Goal: Task Accomplishment & Management: Complete application form

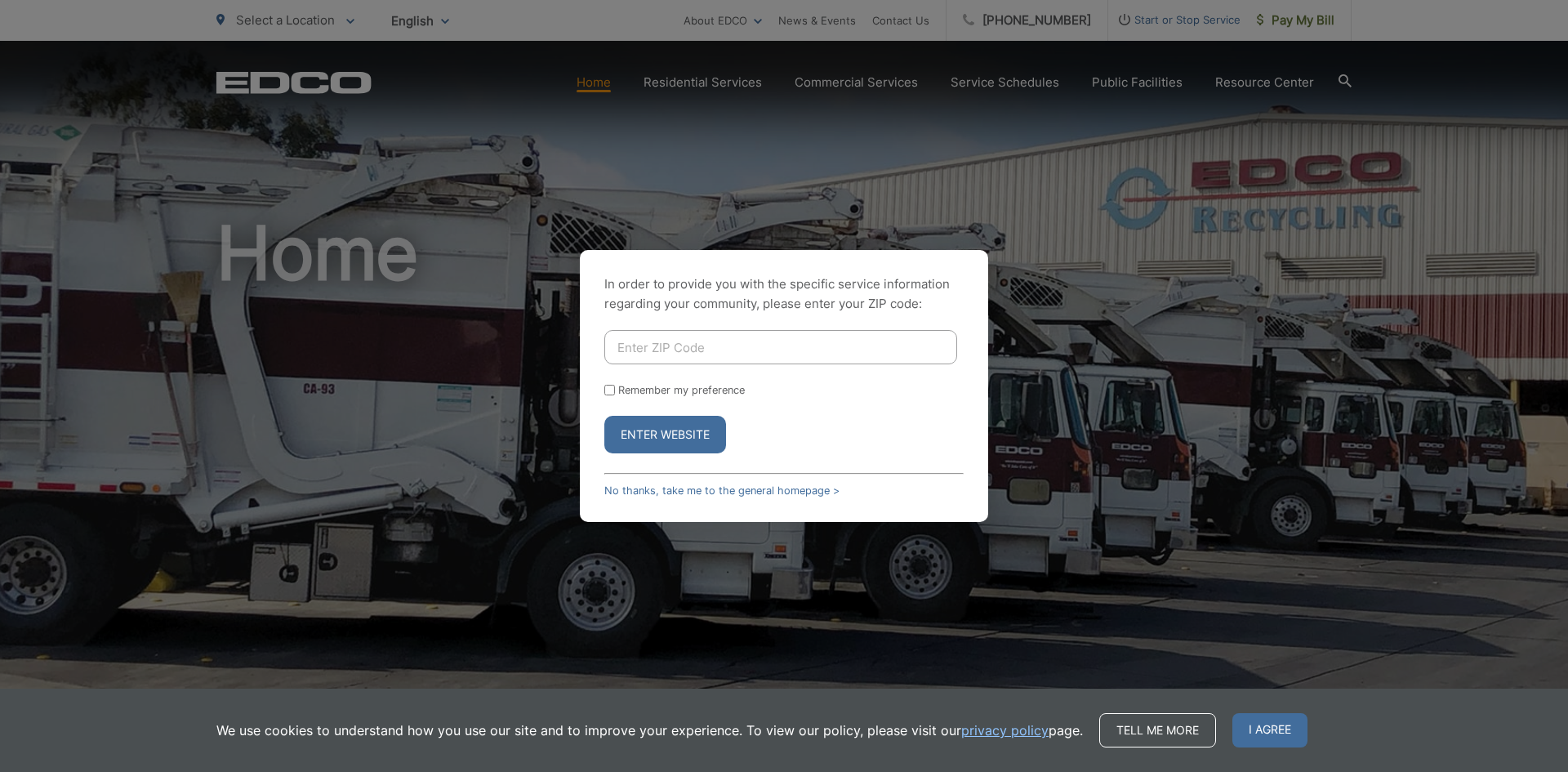
click at [615, 347] on input "Enter ZIP Code" at bounding box center [781, 347] width 353 height 34
type input "91977"
click at [664, 436] on button "Enter Website" at bounding box center [665, 435] width 121 height 37
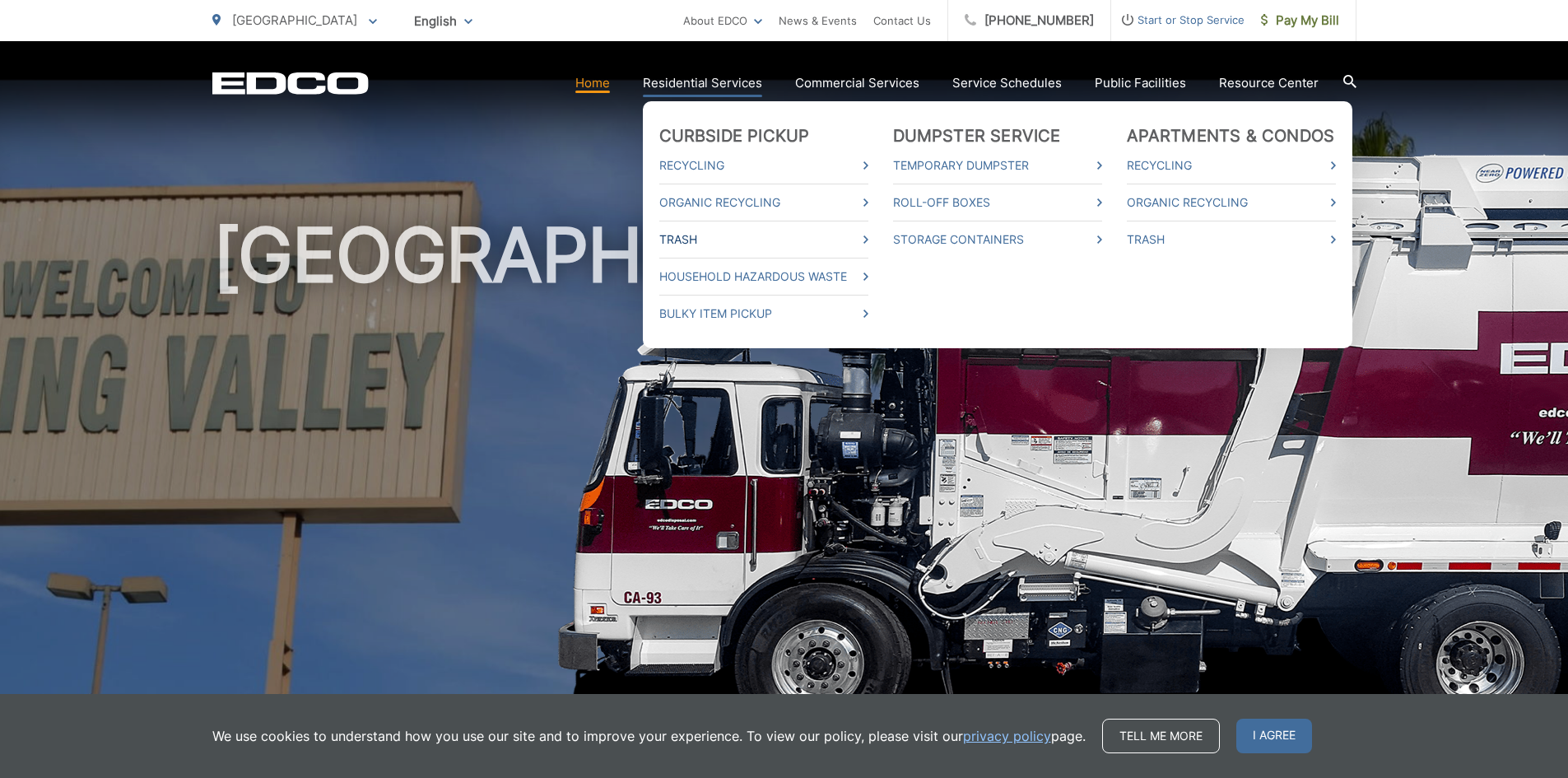
click at [675, 243] on link "Trash" at bounding box center [763, 239] width 209 height 20
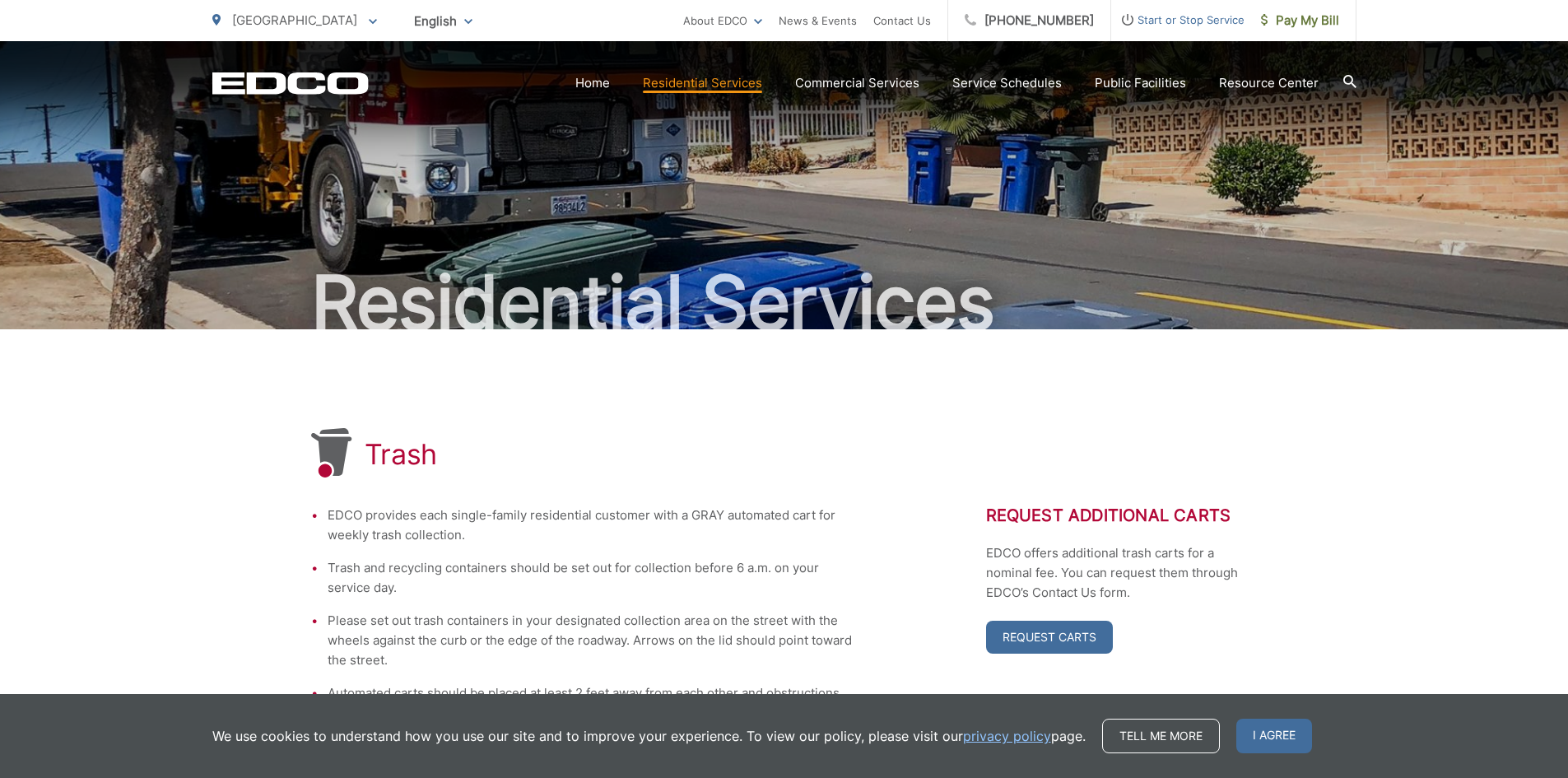
click at [369, 22] on icon at bounding box center [373, 21] width 9 height 5
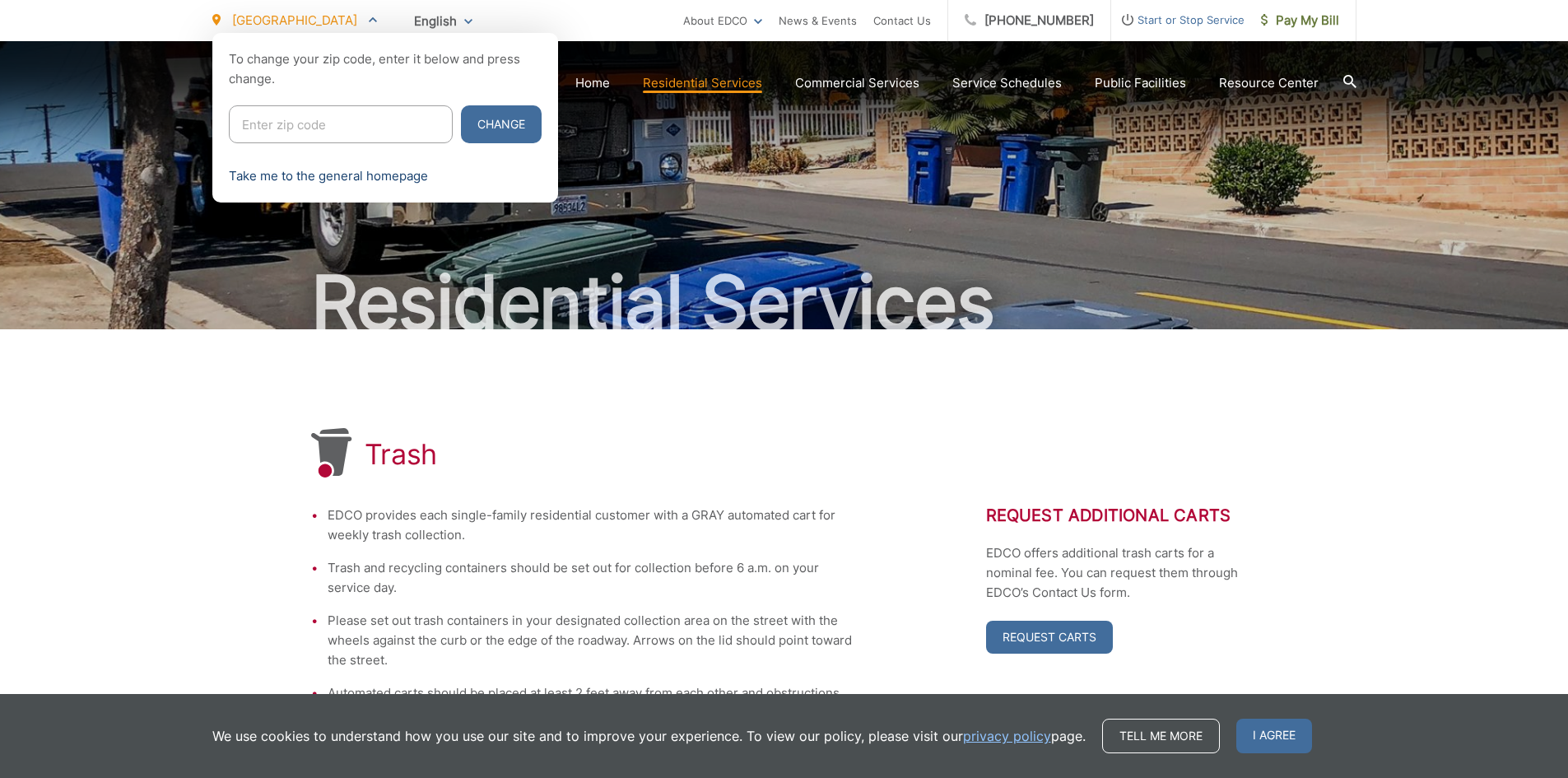
click at [322, 185] on link "Take me to the general homepage" at bounding box center [328, 175] width 199 height 20
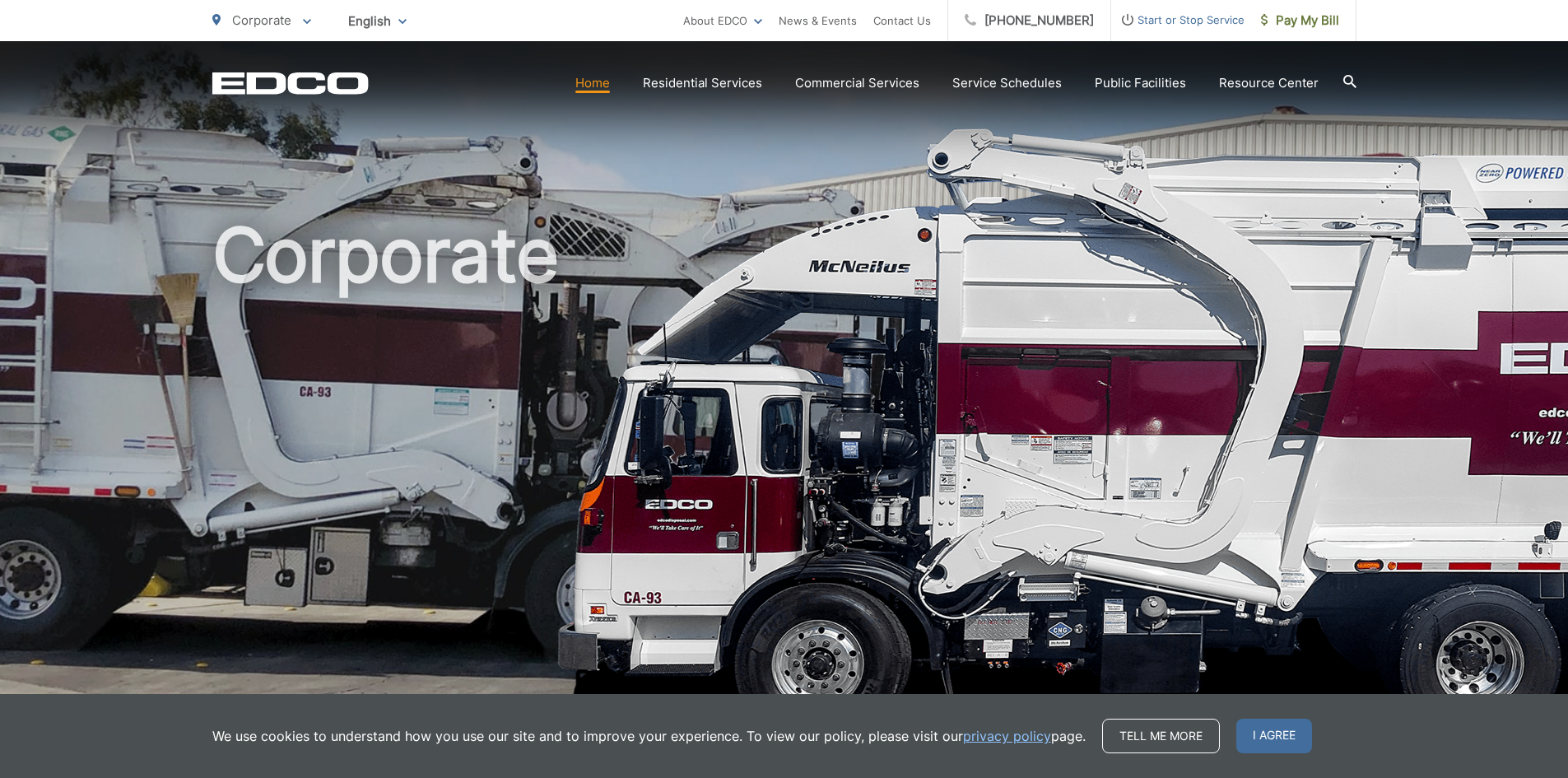
click at [1172, 16] on span "Start or Stop Service" at bounding box center [1179, 20] width 134 height 20
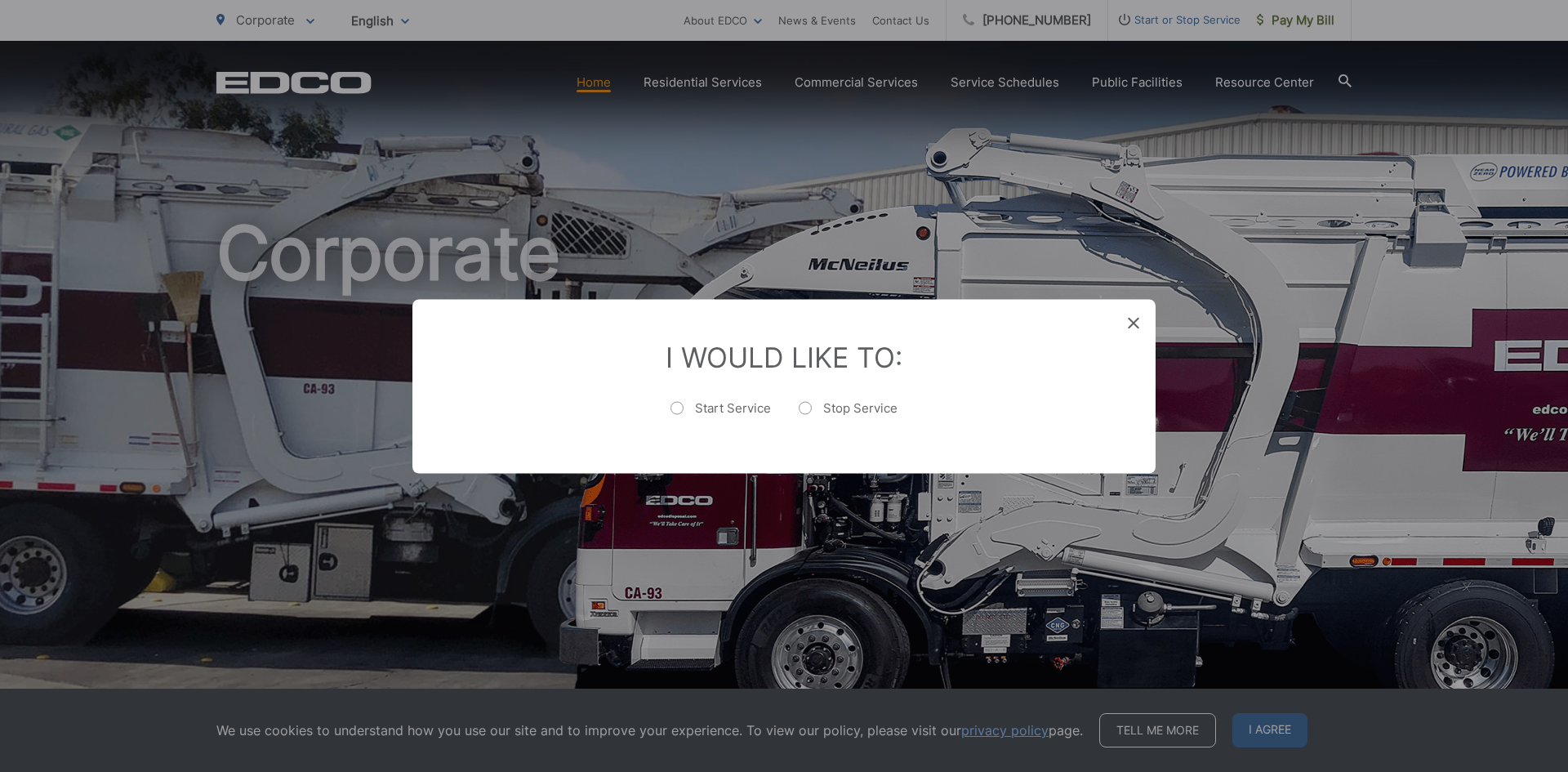
click at [675, 406] on label "Start Service" at bounding box center [721, 415] width 100 height 32
radio input "true"
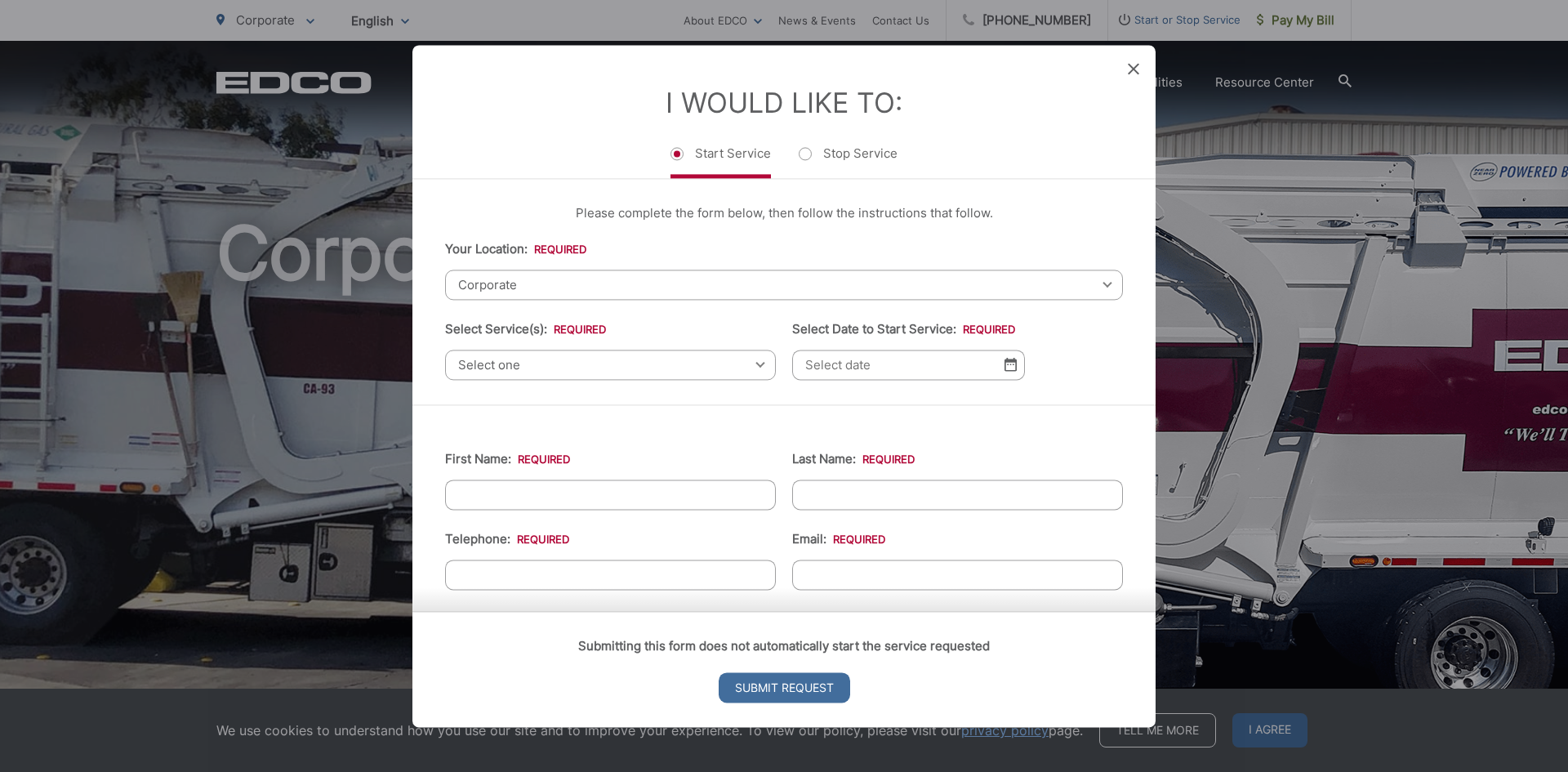
click at [1093, 283] on div "Corporate Select your location Alpine Bonita Bonsall Borrego Springs Boulevard …" at bounding box center [784, 285] width 677 height 31
click at [469, 279] on span "Corporate" at bounding box center [784, 285] width 677 height 31
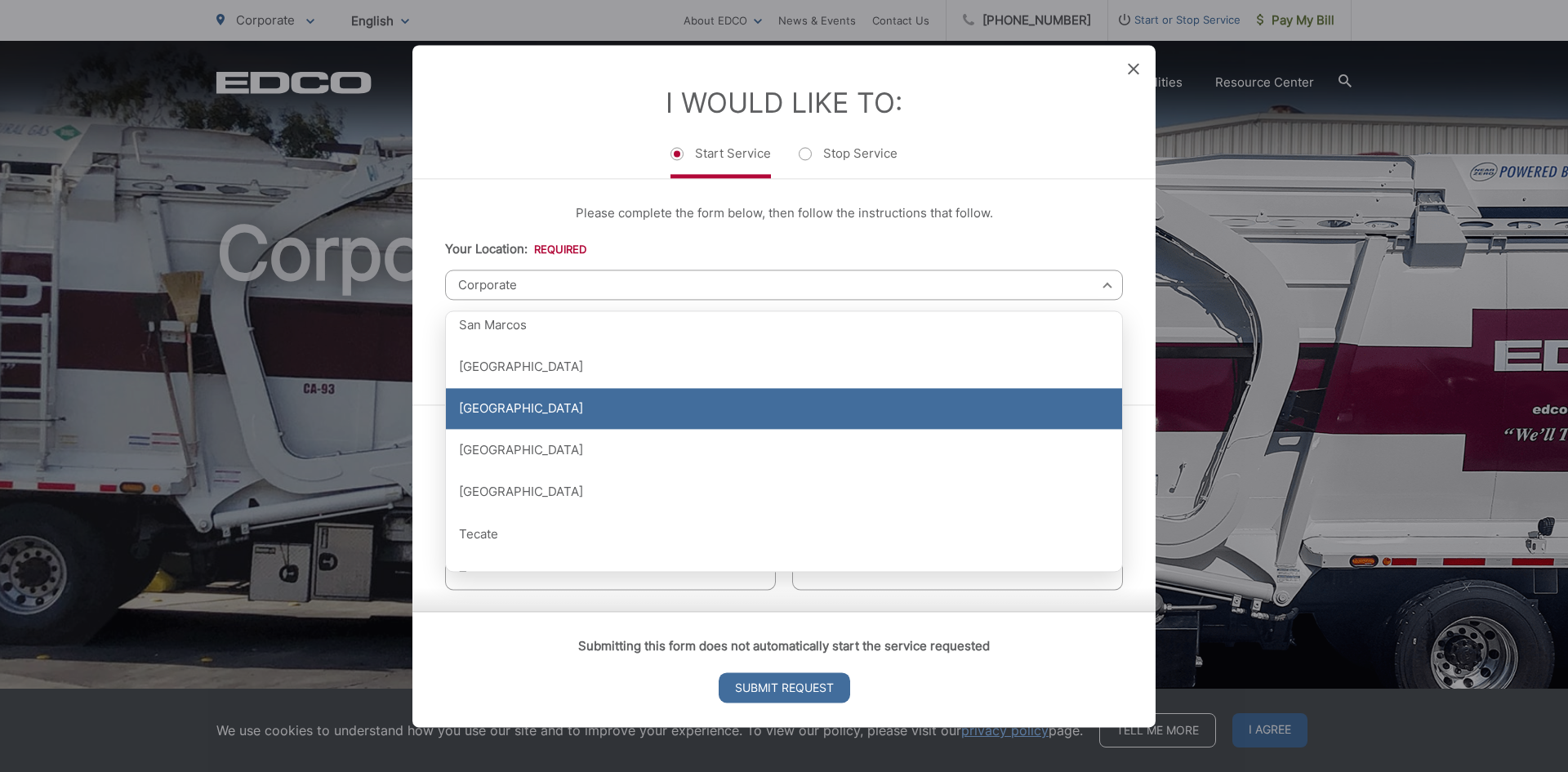
scroll to position [1875, 0]
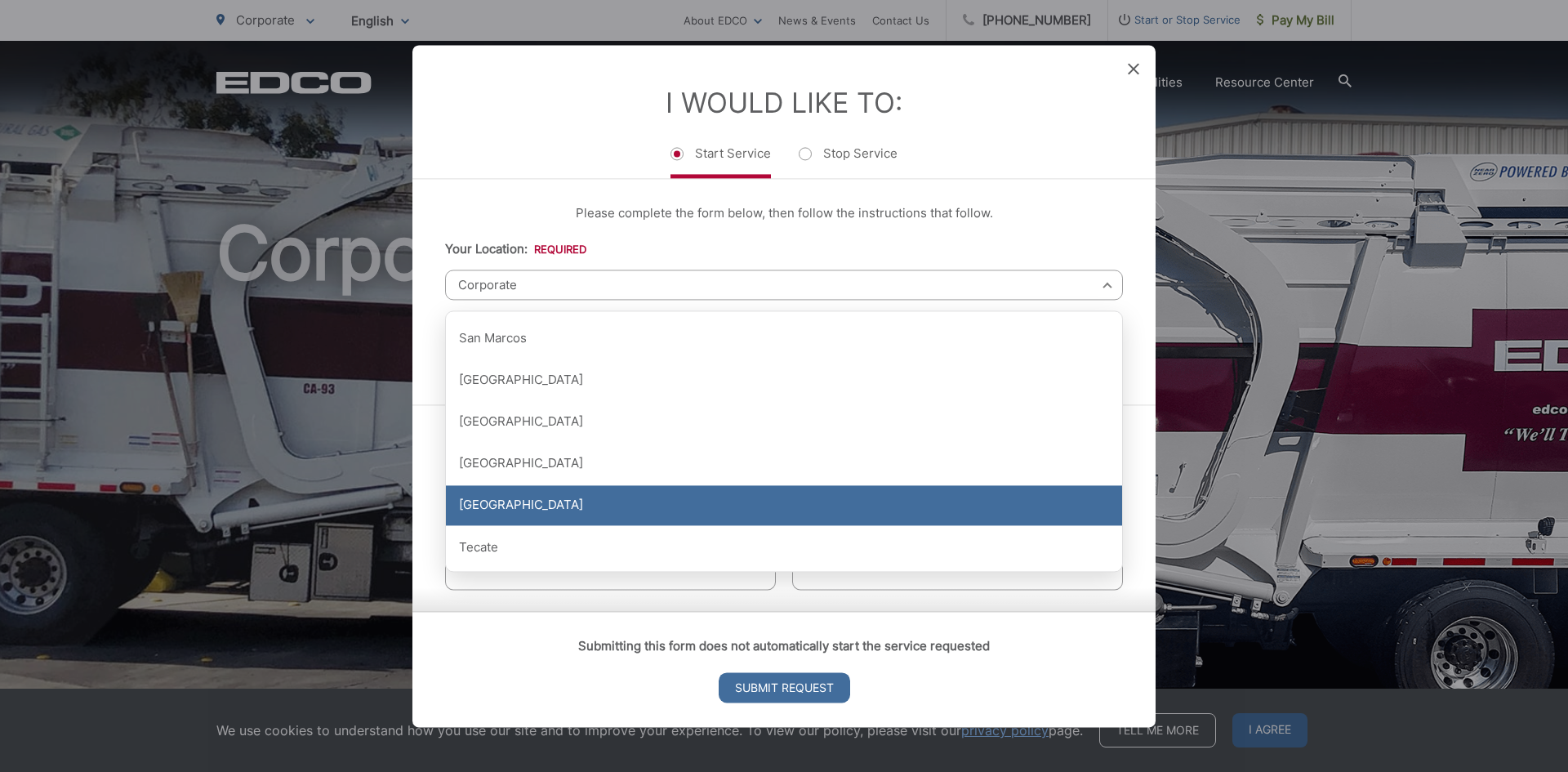
click at [533, 508] on div "[GEOGRAPHIC_DATA]" at bounding box center [784, 505] width 676 height 41
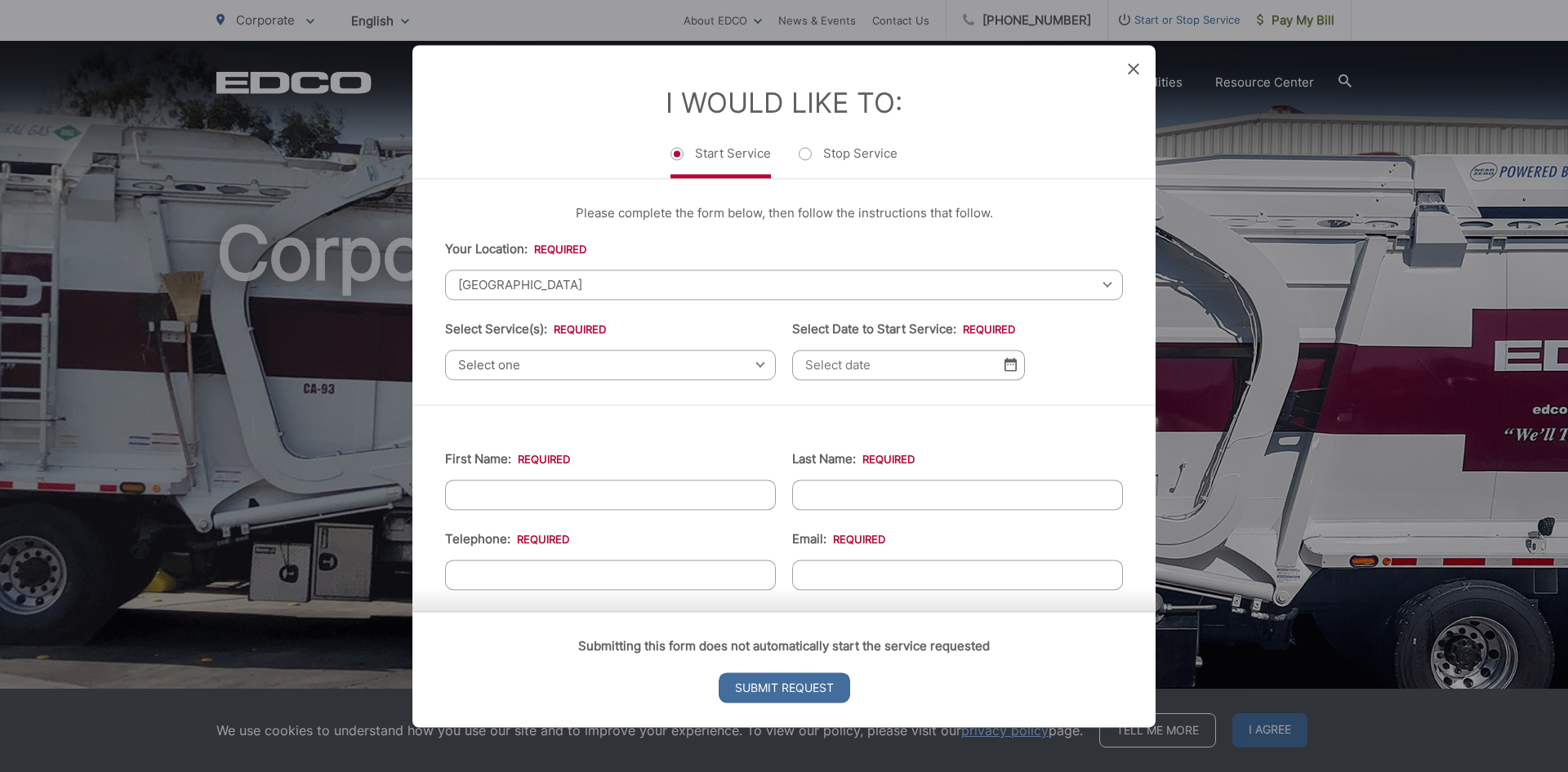
click at [757, 363] on div "Select one Select one Residential Curbside Pickup Commercial/Business Services …" at bounding box center [610, 365] width 331 height 31
click at [754, 362] on div "Select one Select one Residential Curbside Pickup Commercial/Business Services …" at bounding box center [610, 365] width 331 height 31
drag, startPoint x: 525, startPoint y: 363, endPoint x: 502, endPoint y: 372, distance: 24.7
click at [519, 369] on span "Select one" at bounding box center [610, 365] width 331 height 31
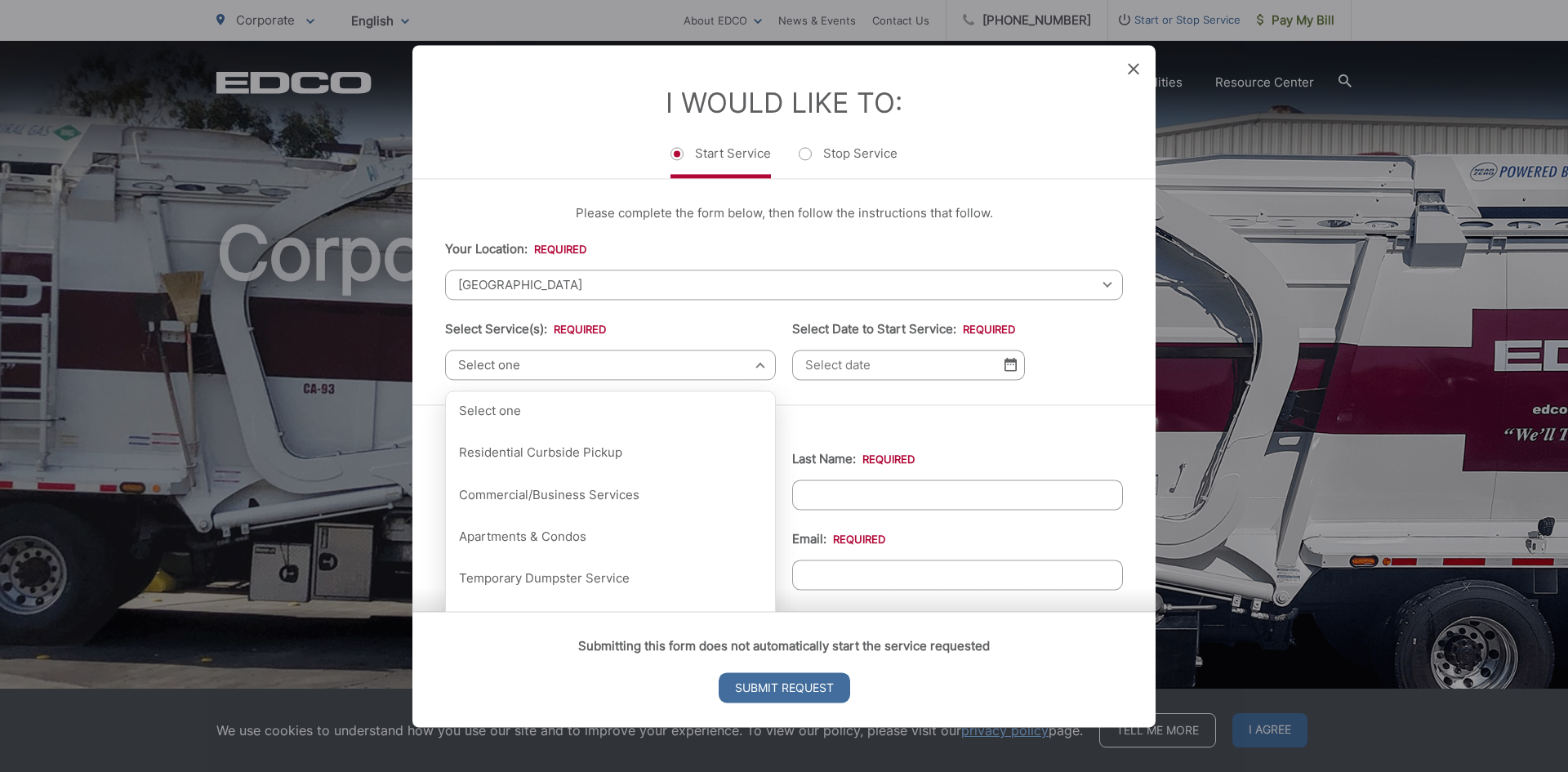
click at [476, 366] on span "Select one" at bounding box center [610, 365] width 331 height 31
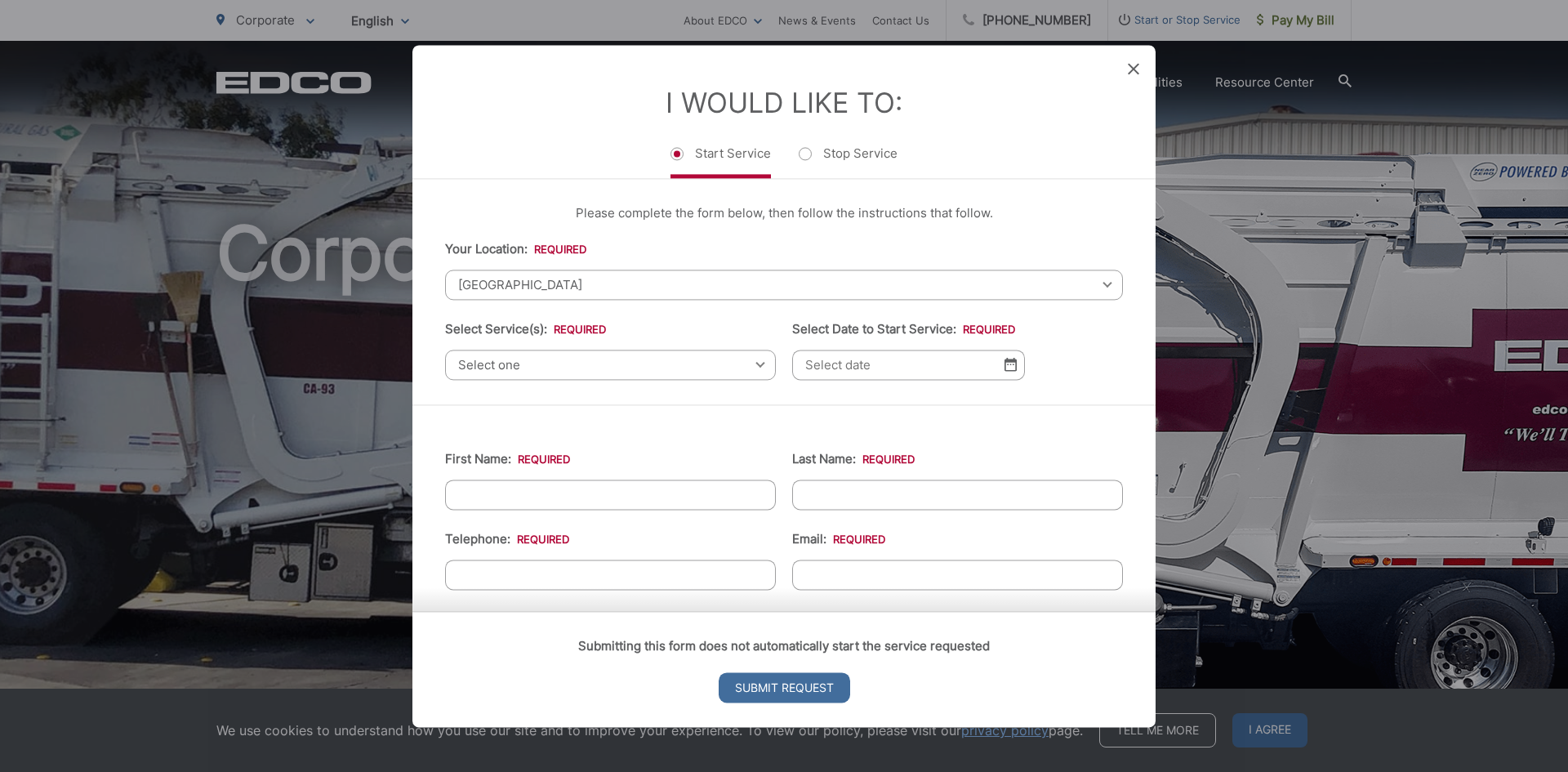
click at [479, 368] on span "Select one" at bounding box center [610, 365] width 331 height 31
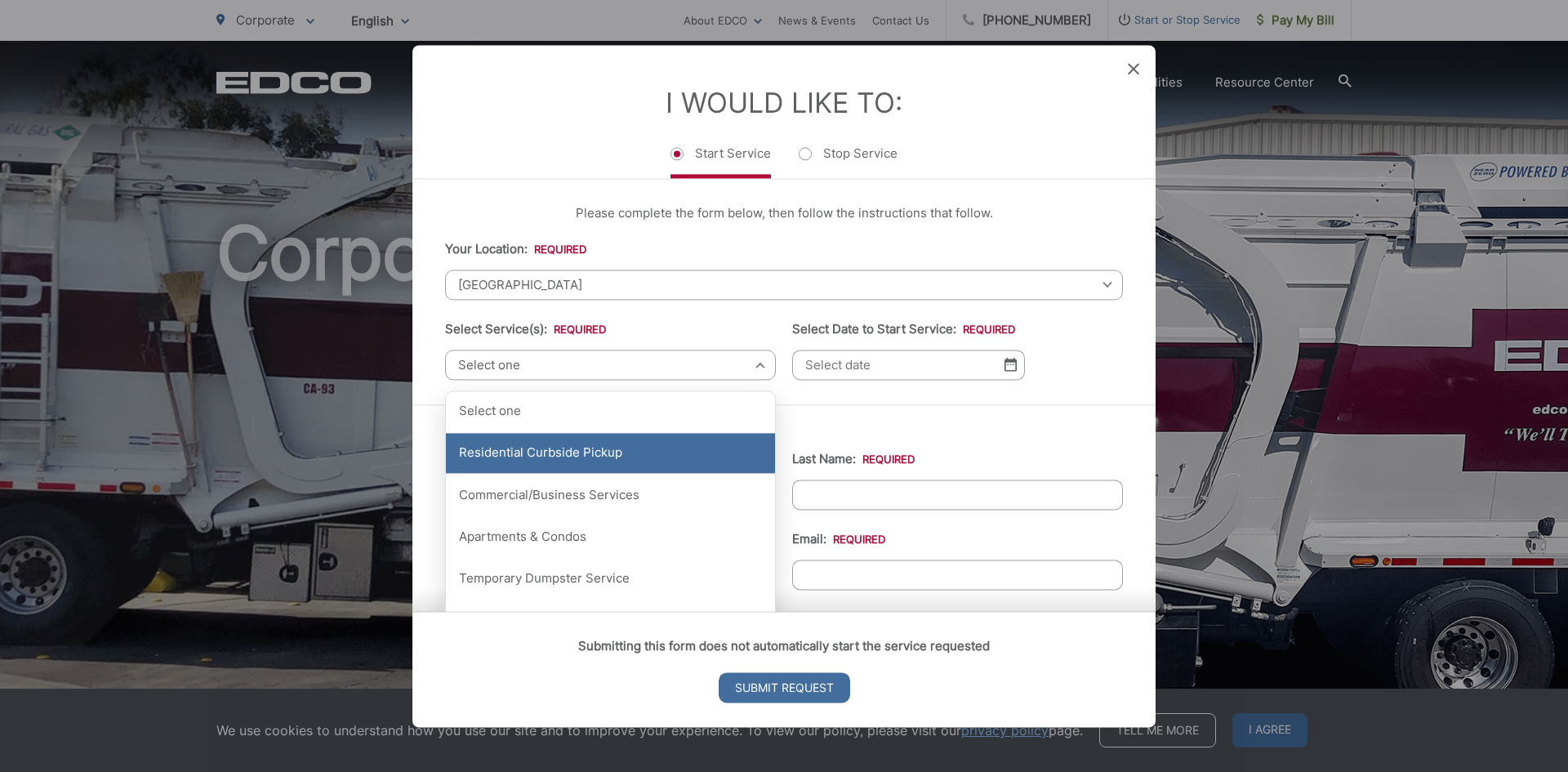
click at [478, 454] on div "Residential Curbside Pickup" at bounding box center [610, 454] width 329 height 41
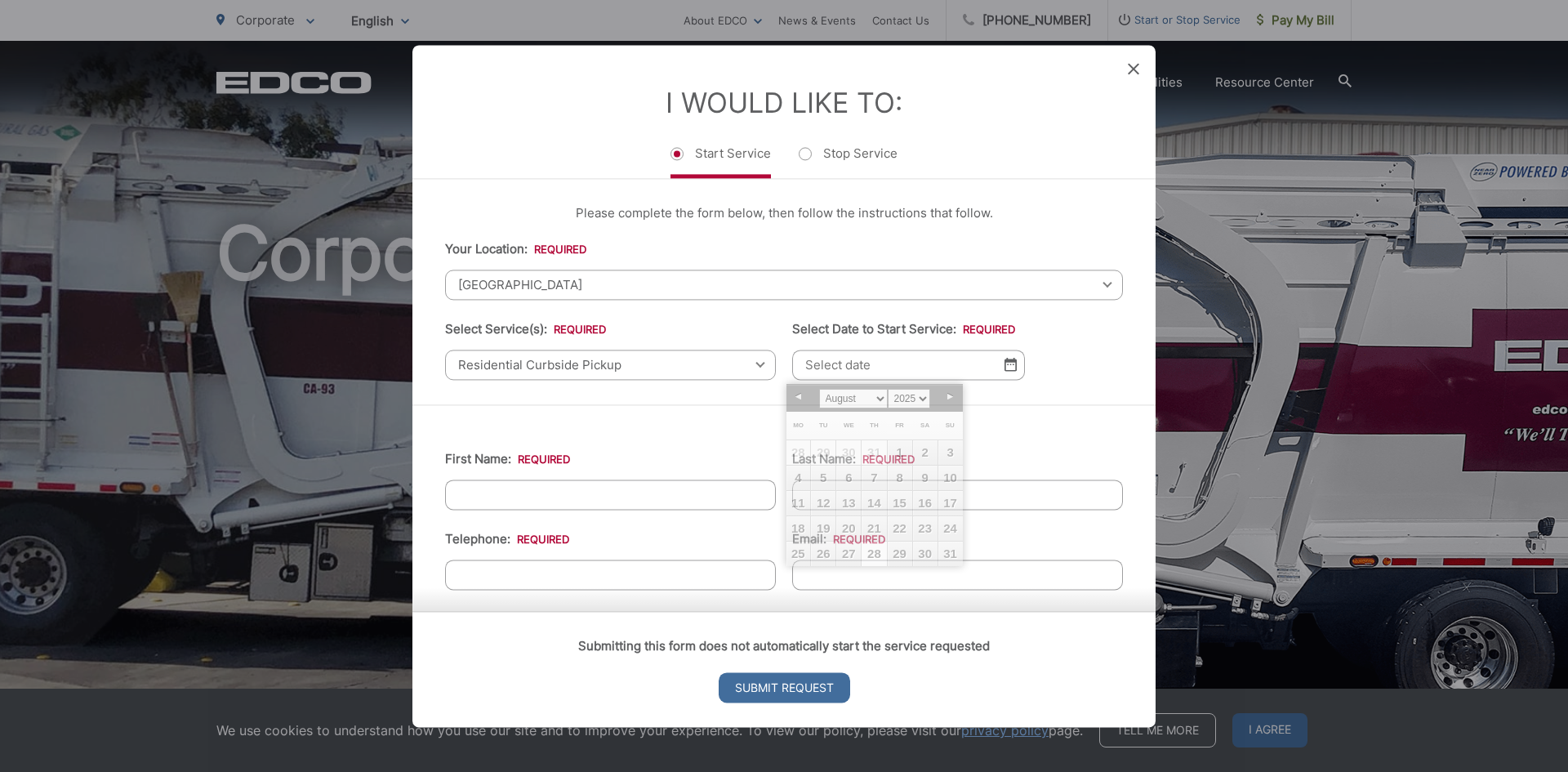
click at [992, 365] on input "Select Date to Start Service: *" at bounding box center [908, 365] width 233 height 31
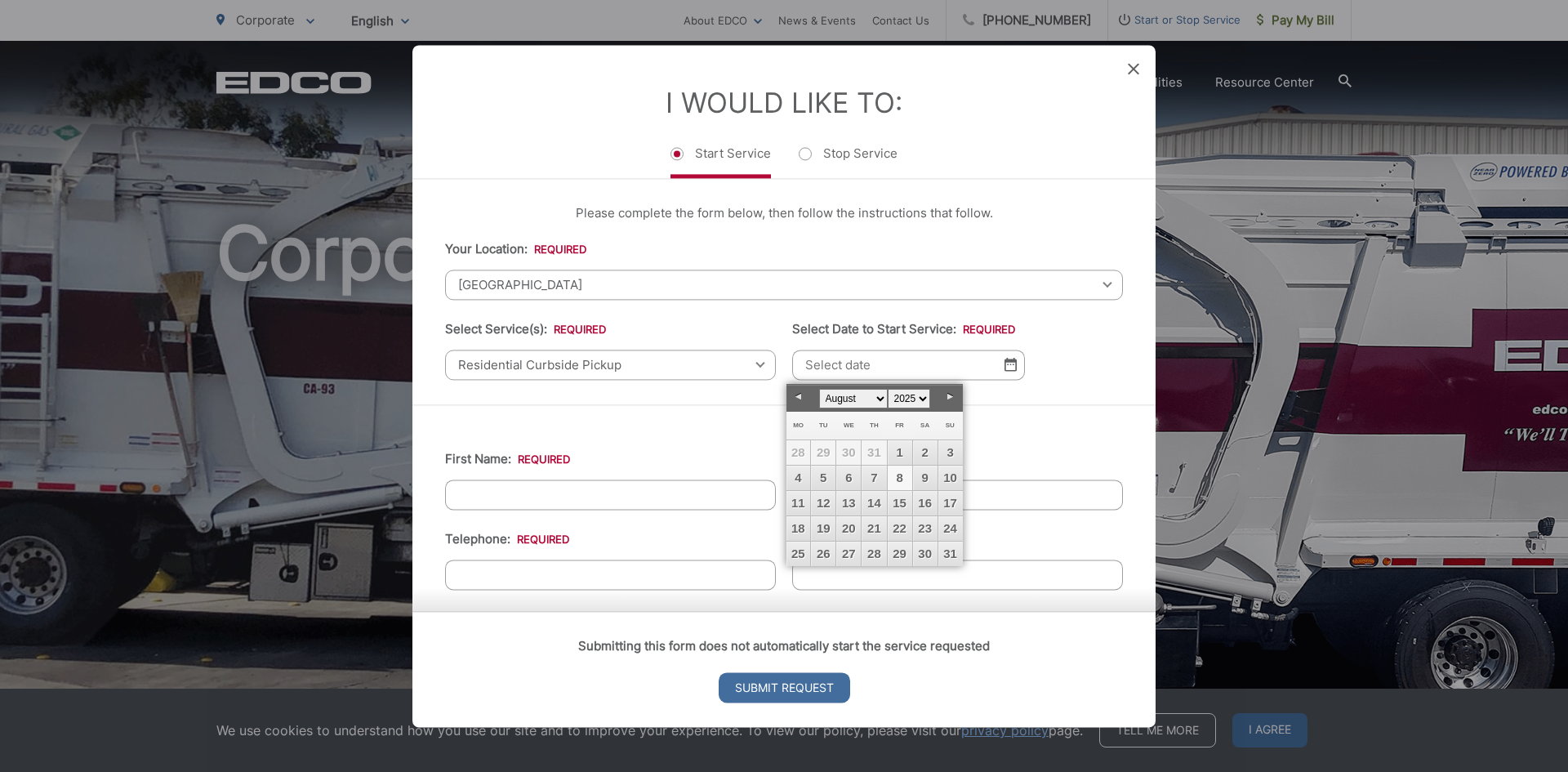
click at [900, 482] on link "8" at bounding box center [900, 477] width 25 height 25
type input "08/08/2025"
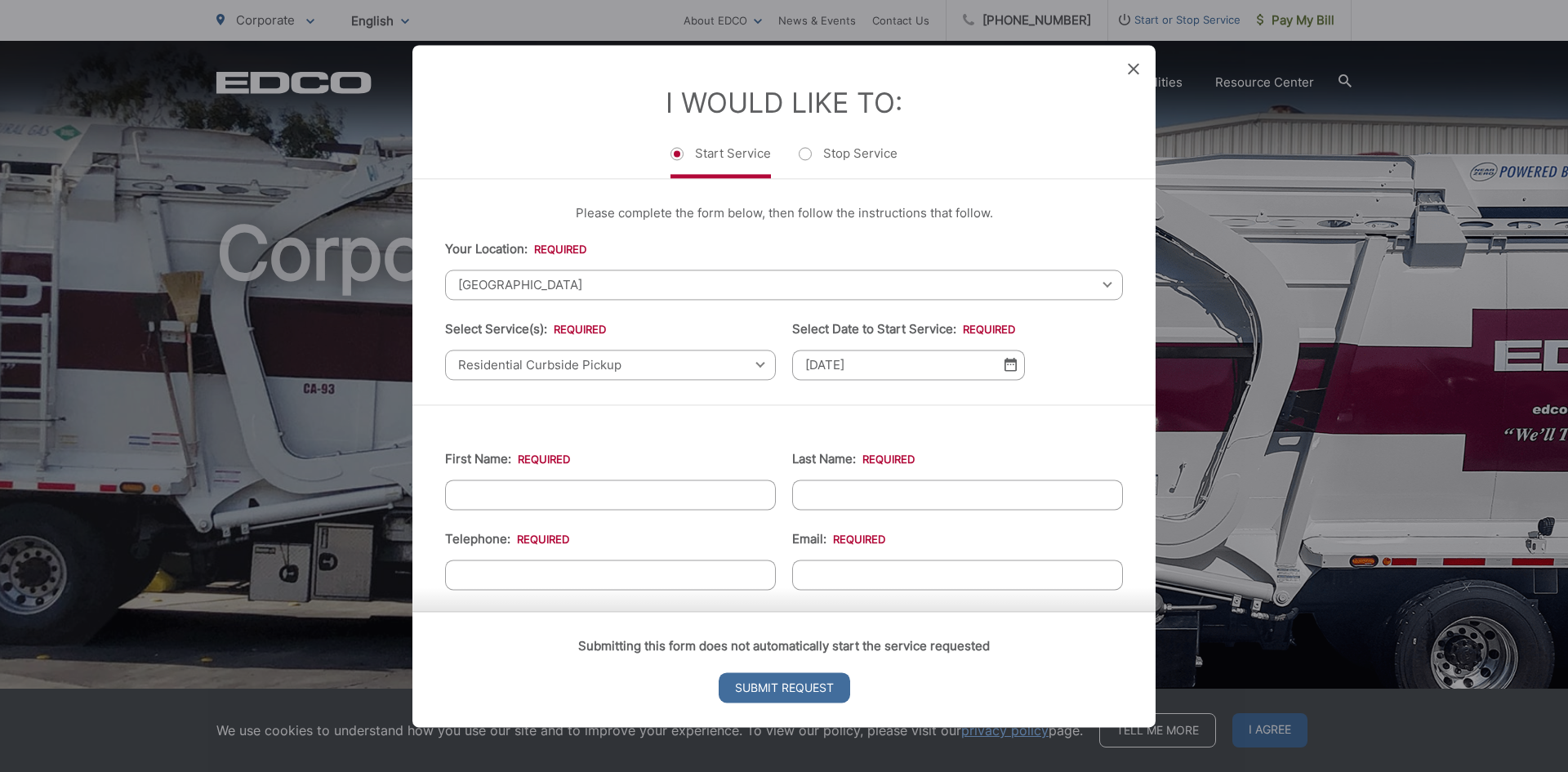
click at [475, 495] on input "First Name: *" at bounding box center [610, 495] width 331 height 31
type input "r"
type input "Rebecca"
type input "Gonzalez"
type input "(619) 804-2194"
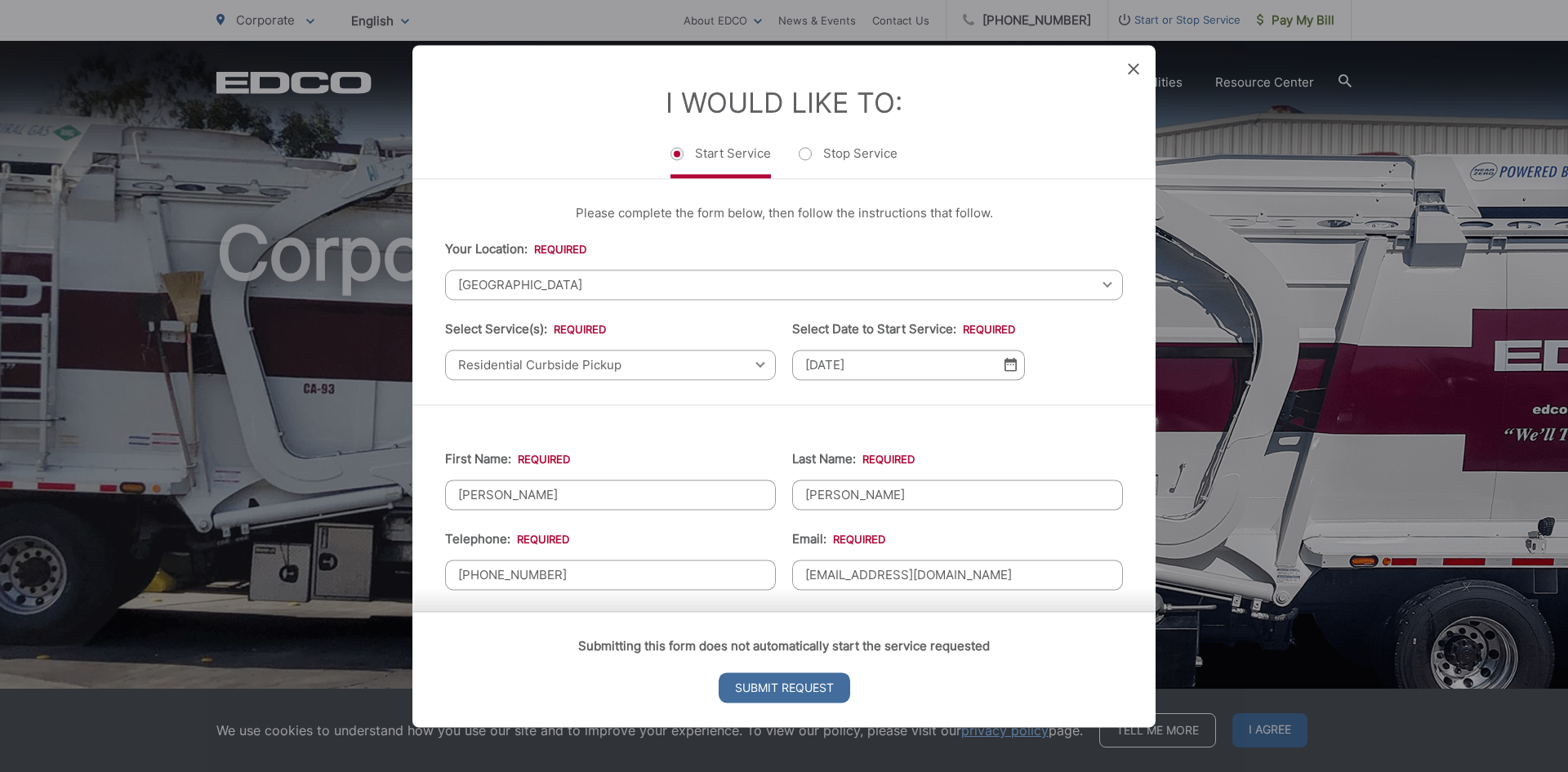
type input "rgccrc@aol.com"
click at [1087, 666] on div "Submitting this form does not automatically start the service requested Submit …" at bounding box center [784, 669] width 743 height 116
click at [777, 688] on input "Submit Request" at bounding box center [784, 688] width 132 height 31
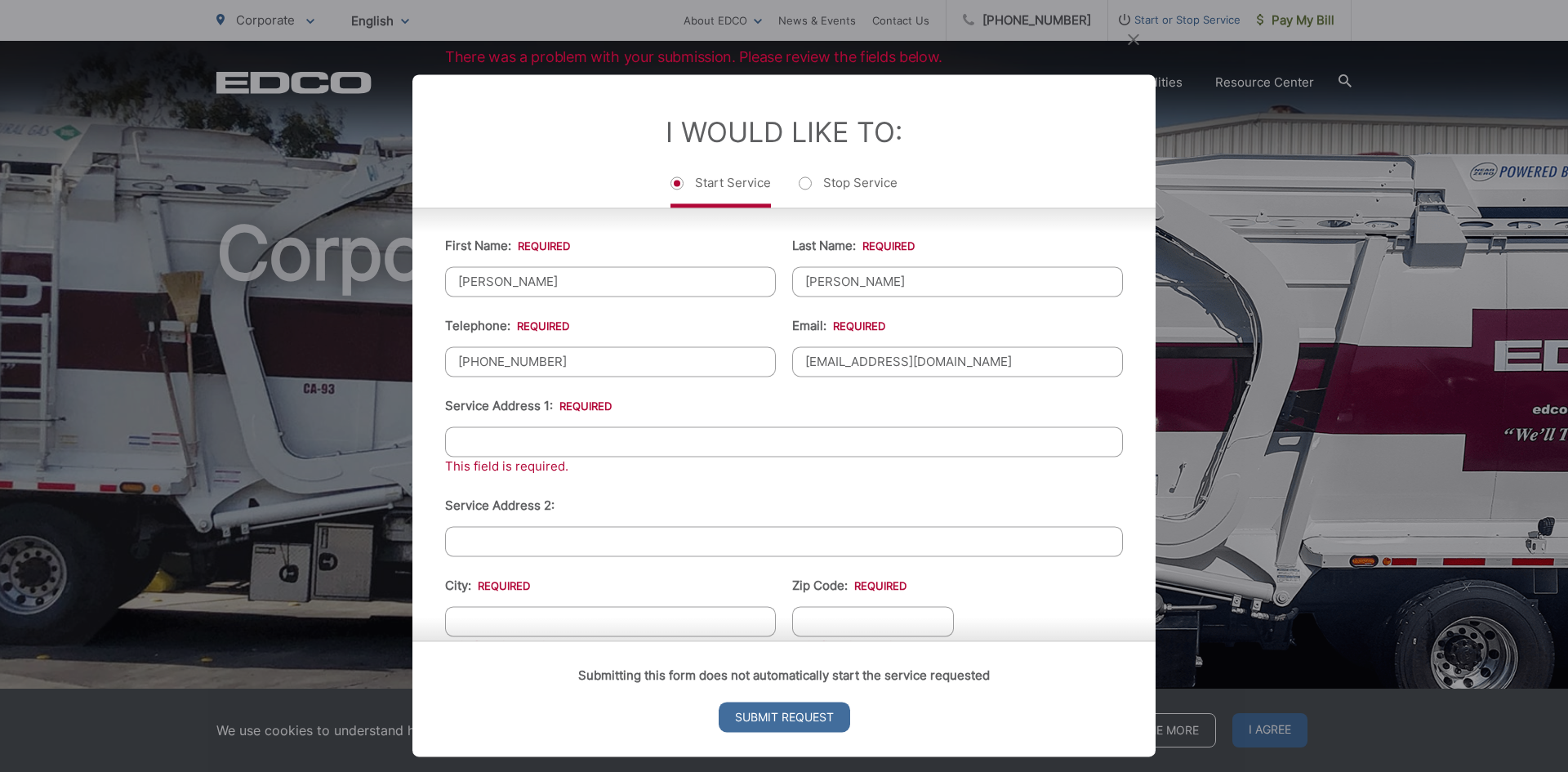
scroll to position [262, 0]
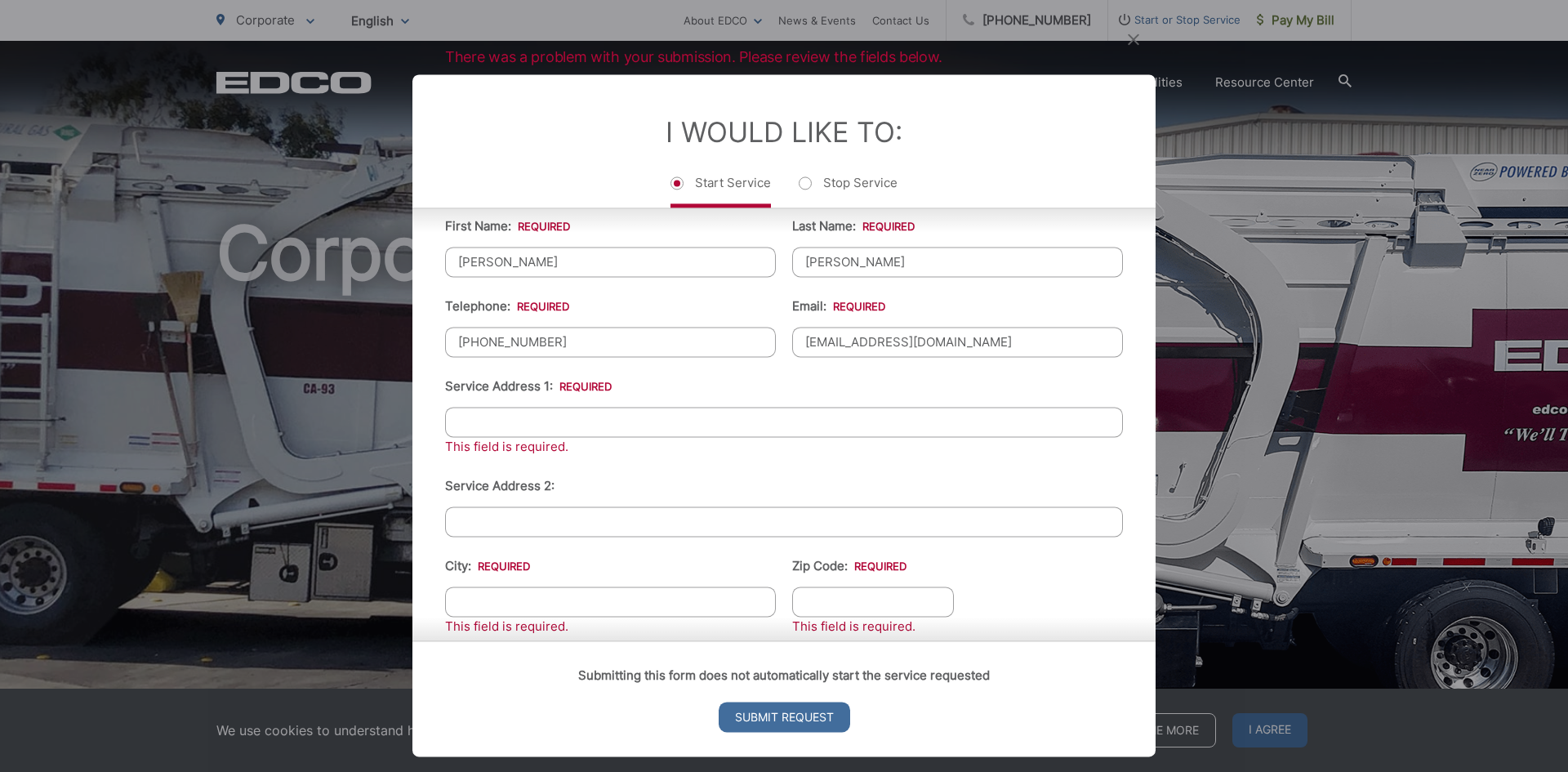
click at [465, 426] on input "Service Address 1: *" at bounding box center [784, 422] width 677 height 31
type input "8765 Kelso Street"
type input "[GEOGRAPHIC_DATA]"
type input "91977"
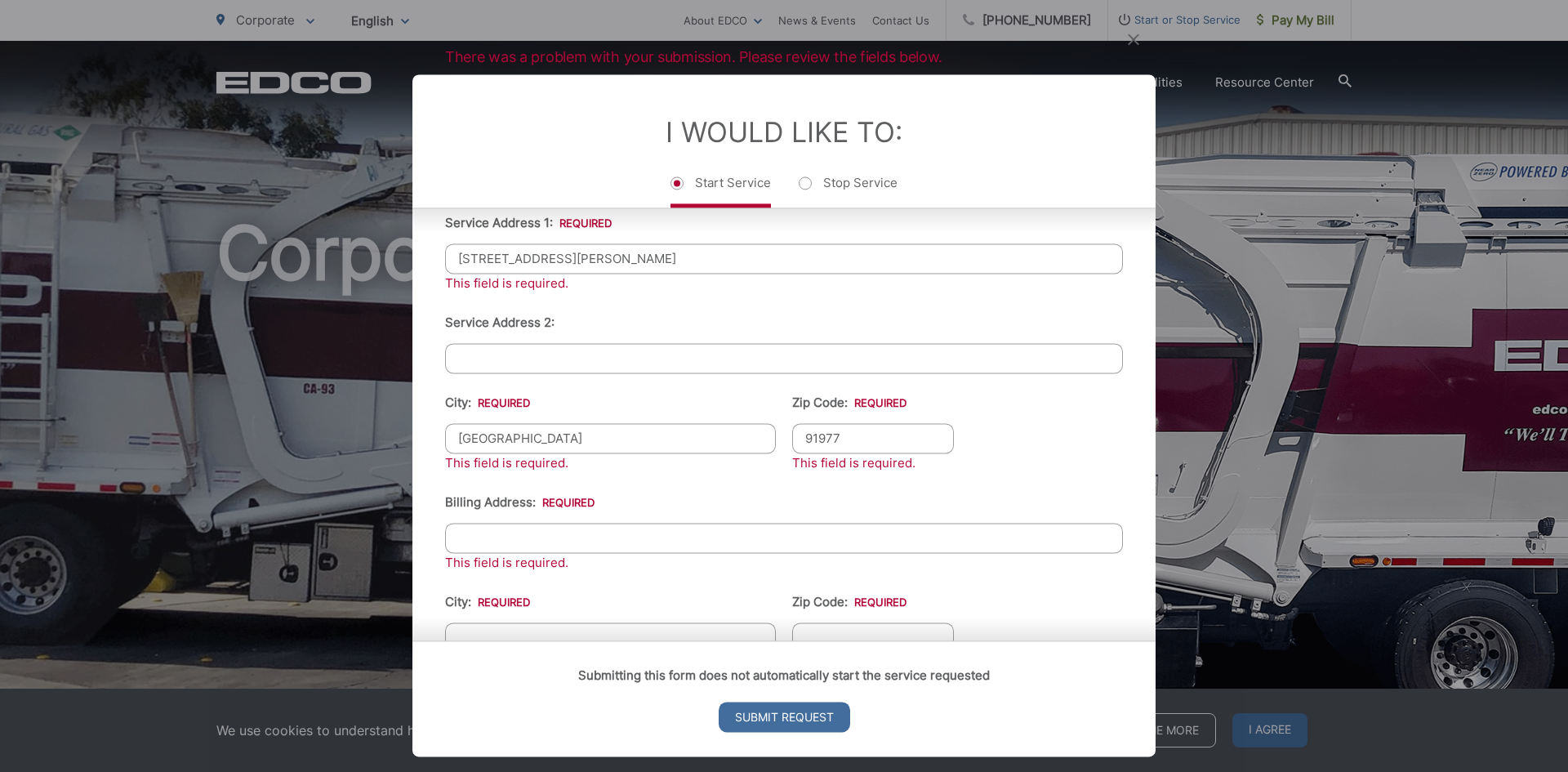
scroll to position [507, 0]
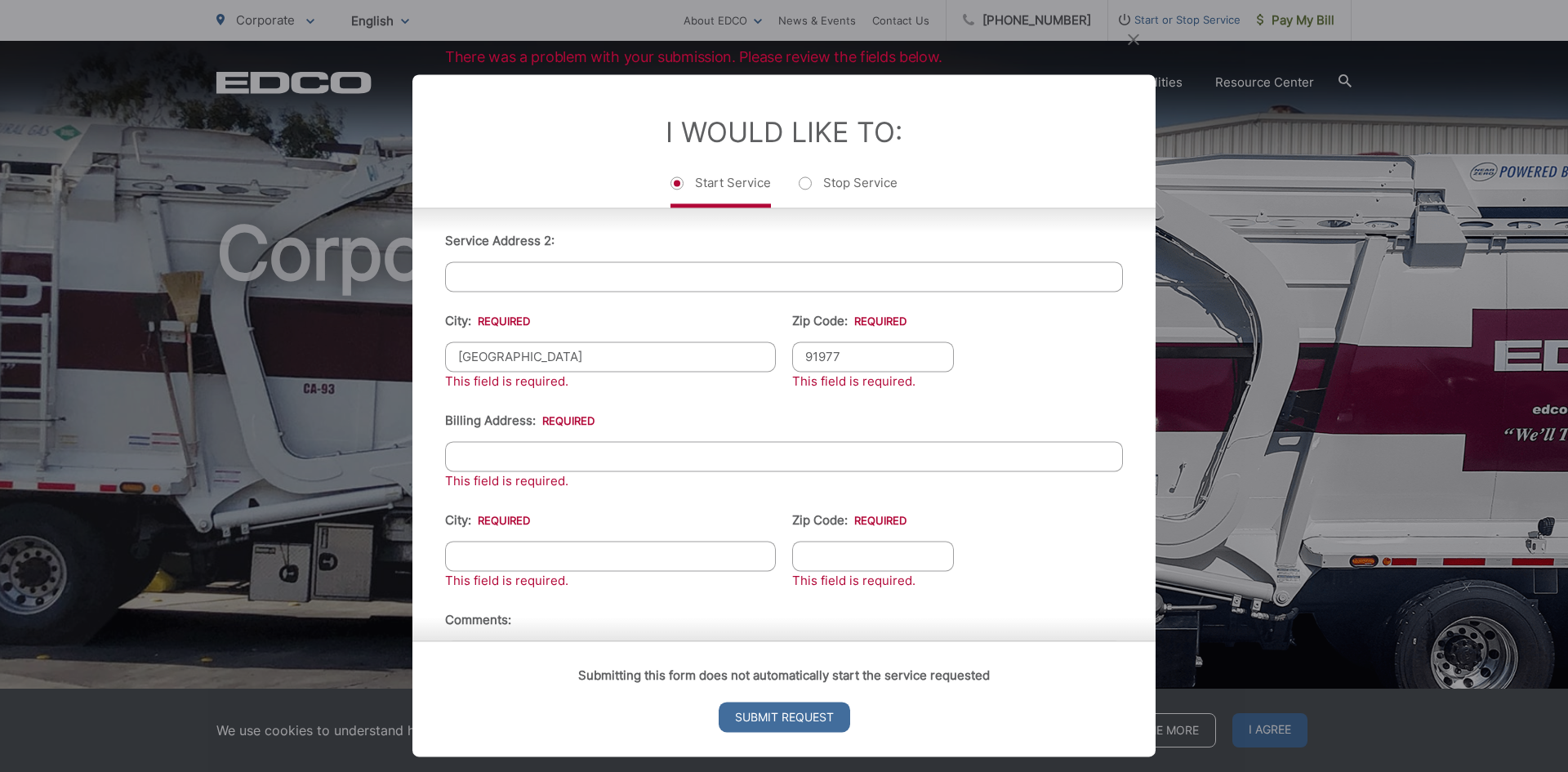
click at [472, 458] on input "Billing Address: *" at bounding box center [784, 456] width 677 height 31
type input "8765 Kelso Street"
type input "[GEOGRAPHIC_DATA]"
type input "91977"
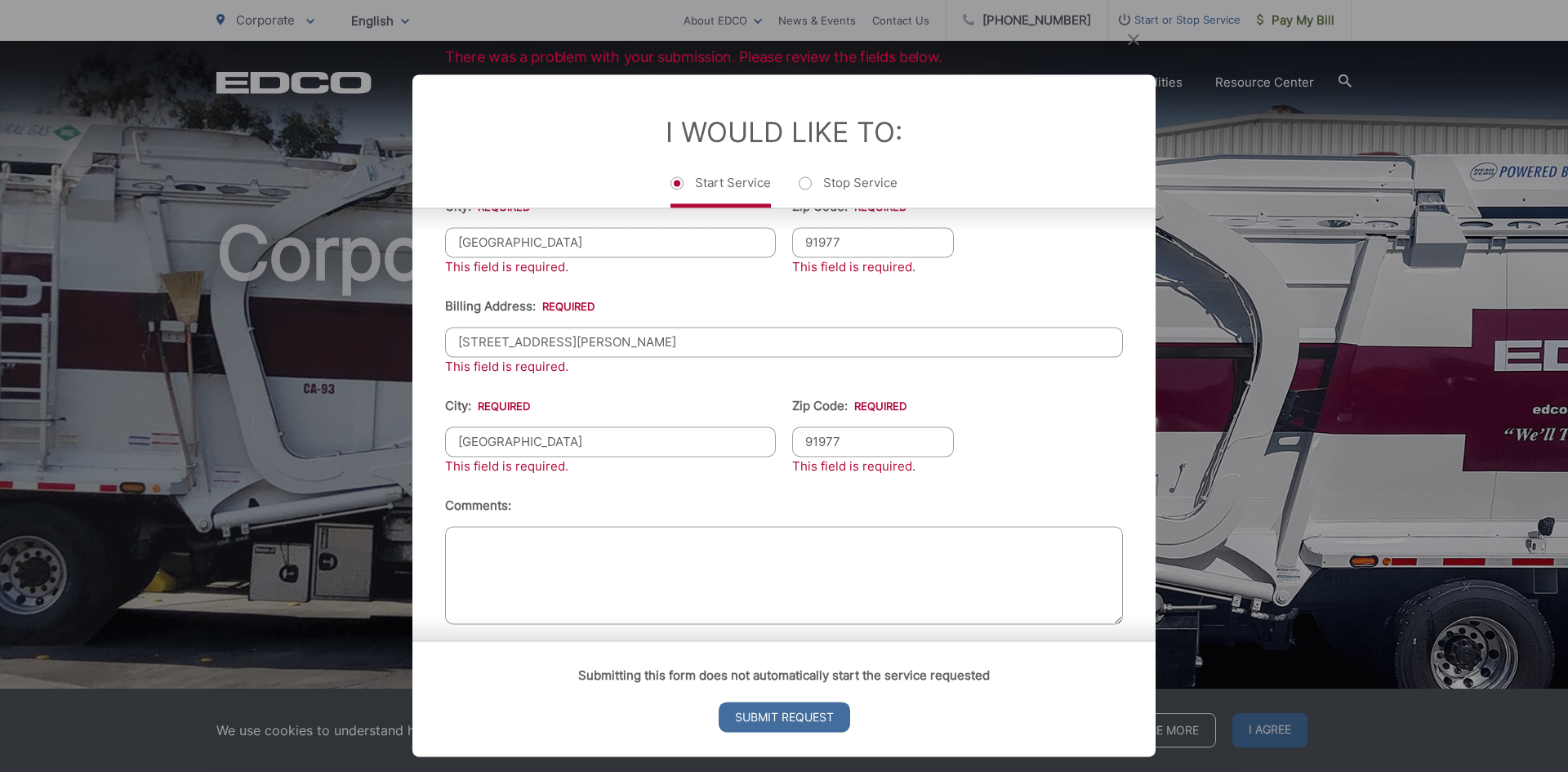
scroll to position [635, 0]
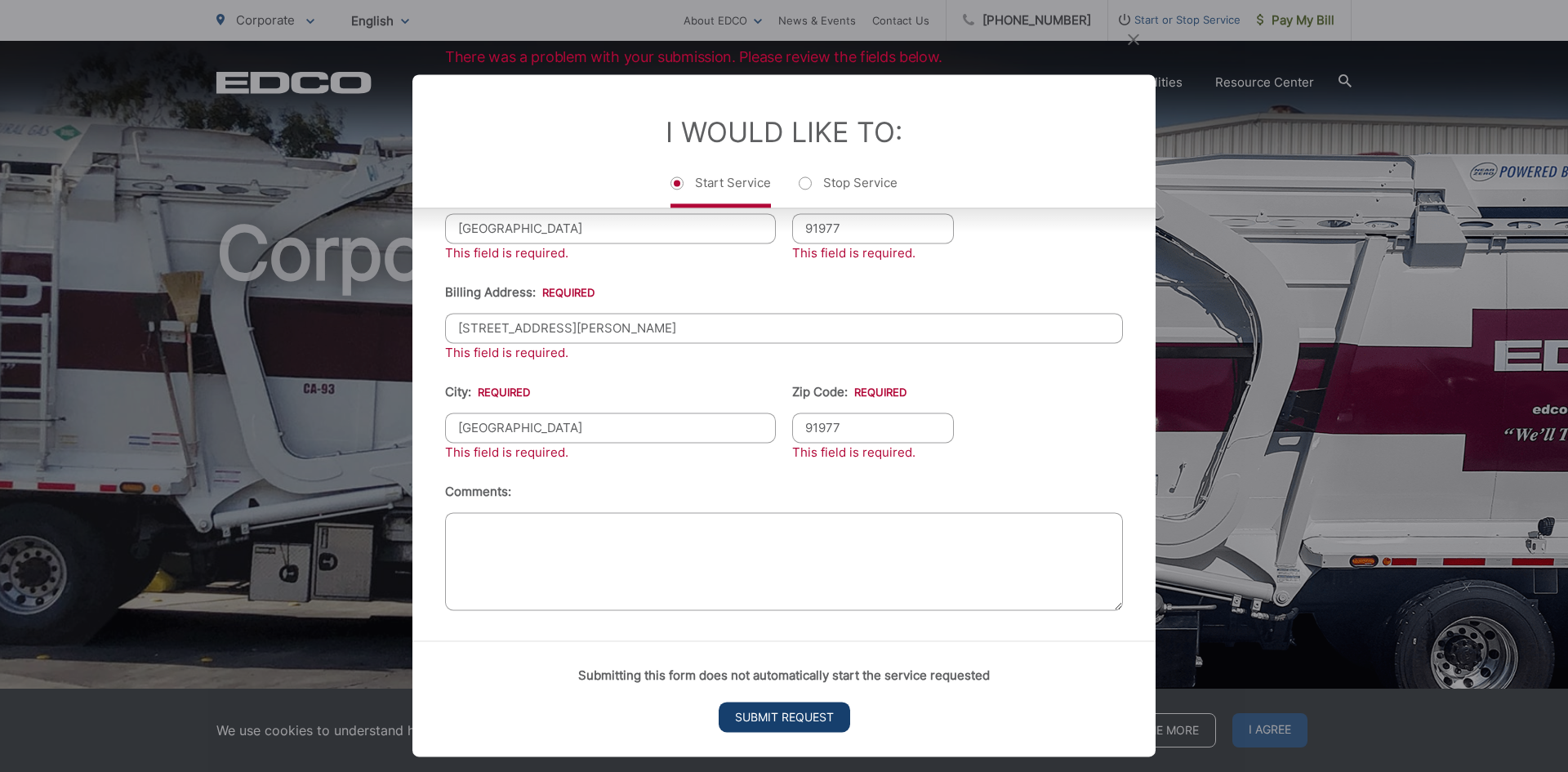
click at [774, 716] on input "Submit Request" at bounding box center [784, 717] width 132 height 31
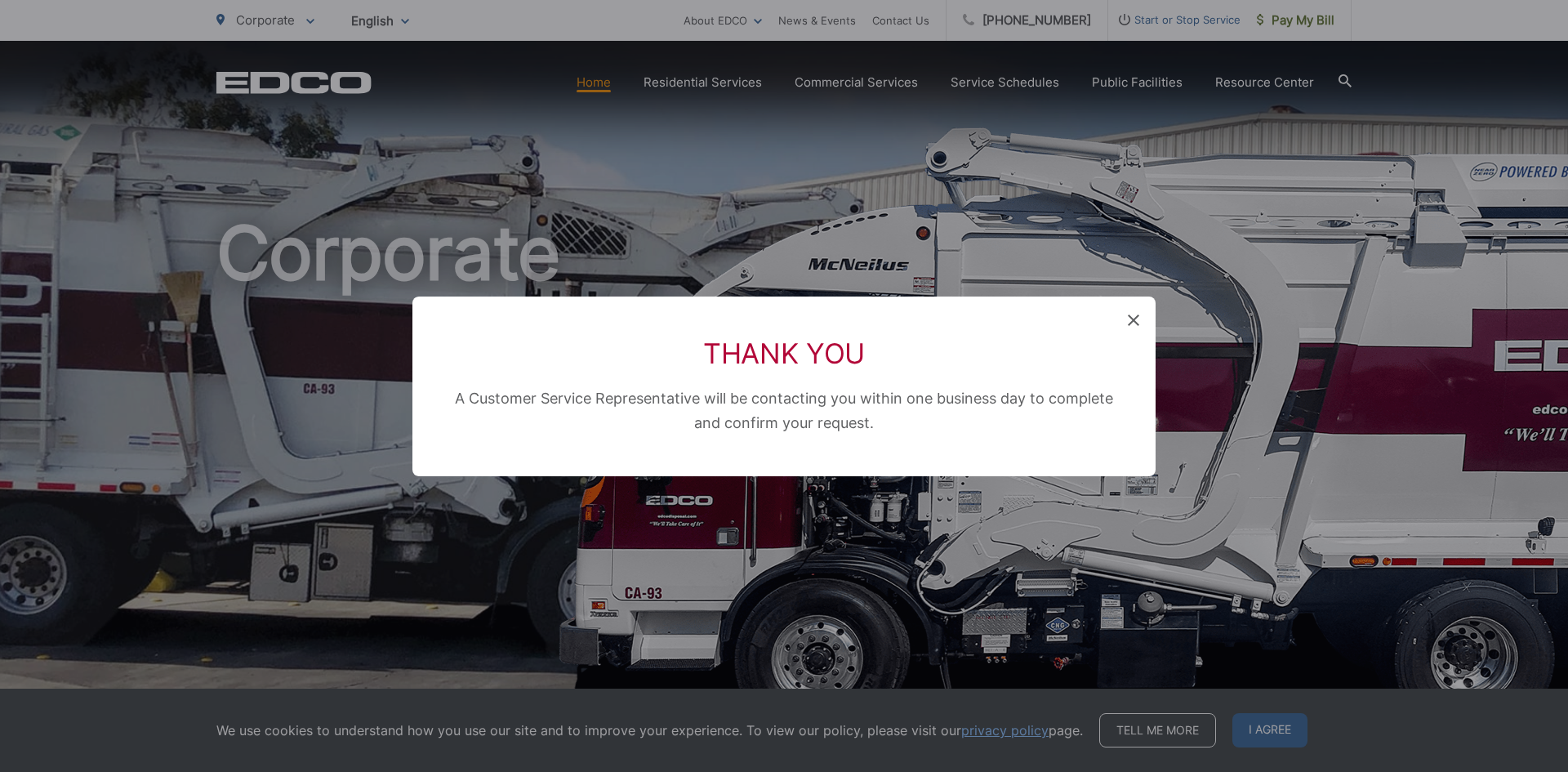
scroll to position [215, 0]
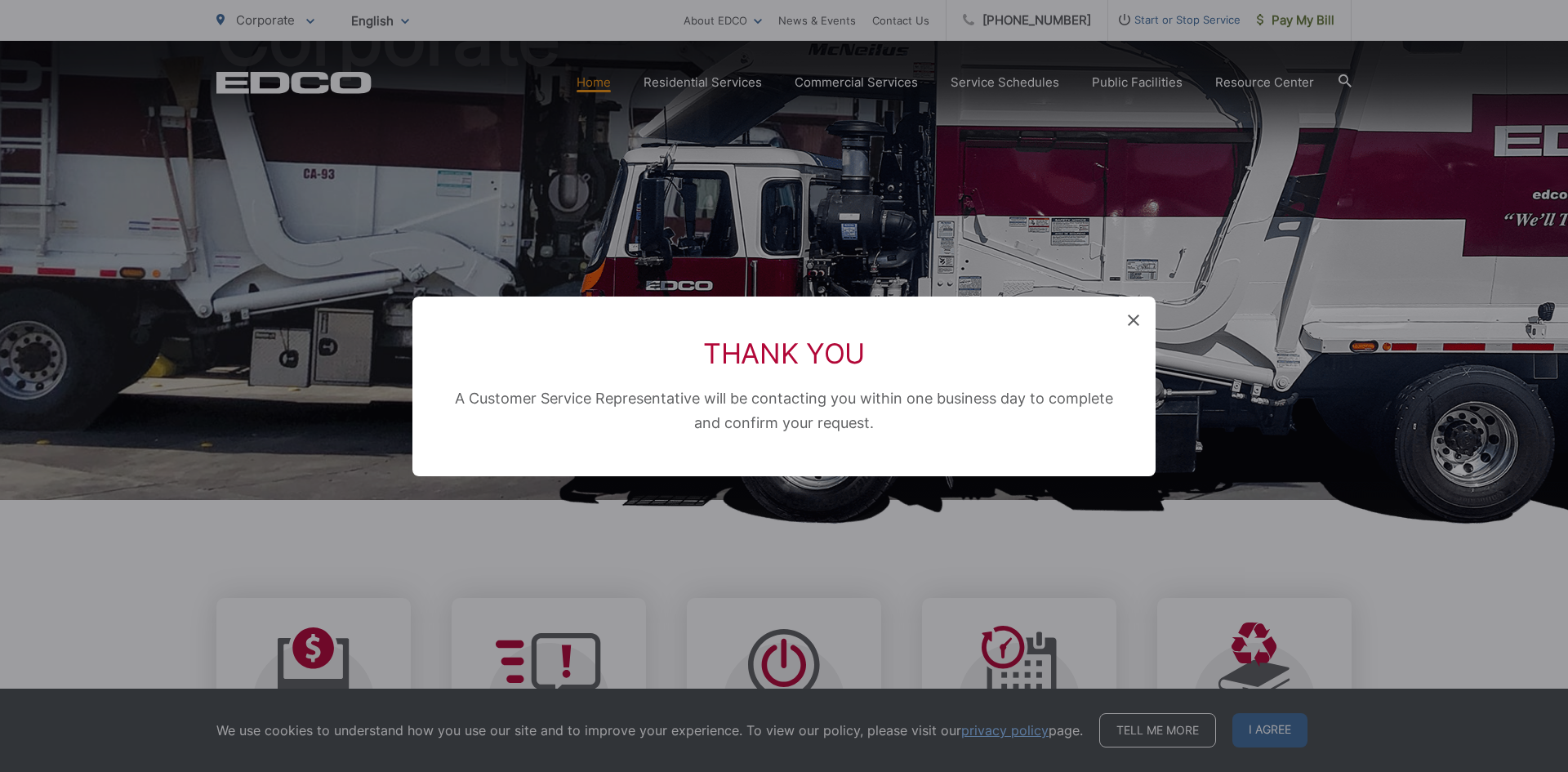
click at [1134, 317] on icon at bounding box center [1132, 319] width 11 height 11
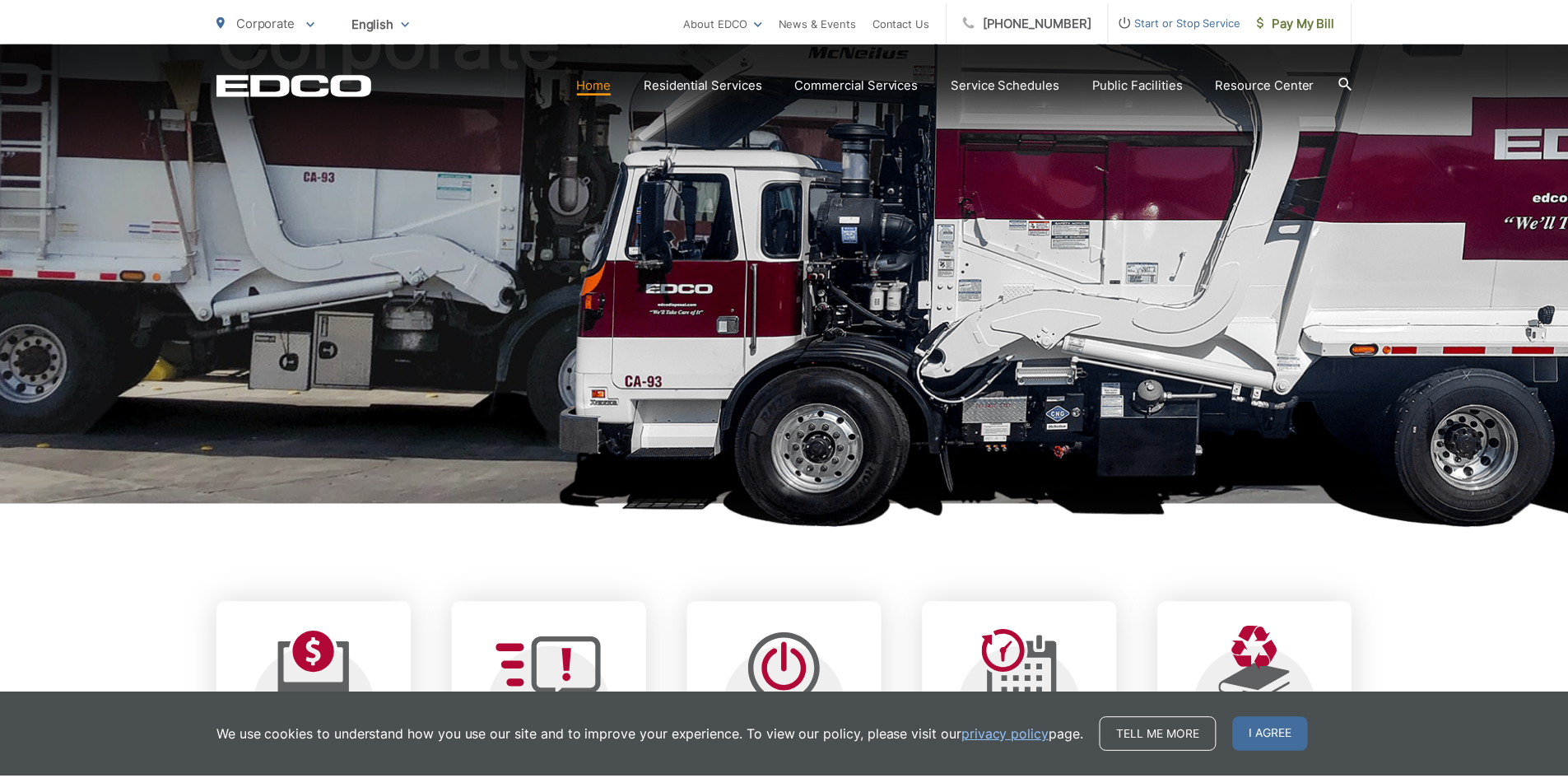
scroll to position [0, 0]
